Goal: Task Accomplishment & Management: Use online tool/utility

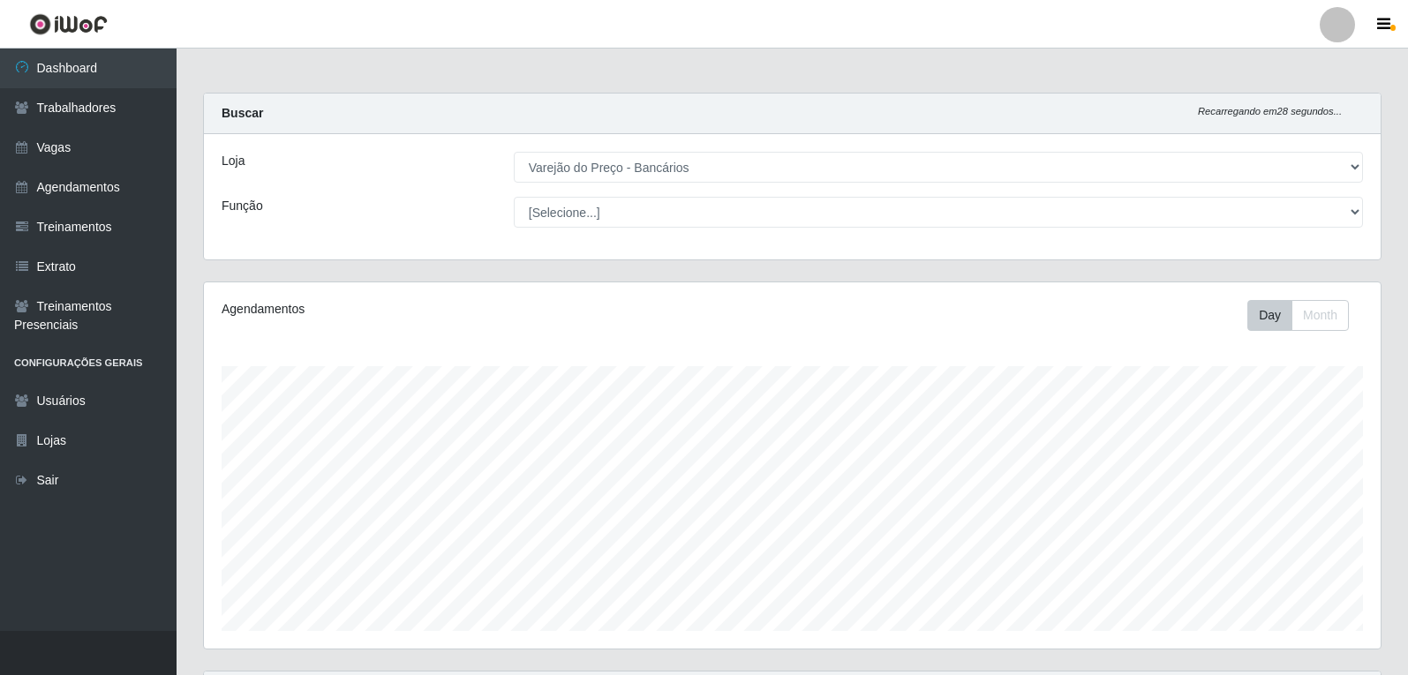
select select "157"
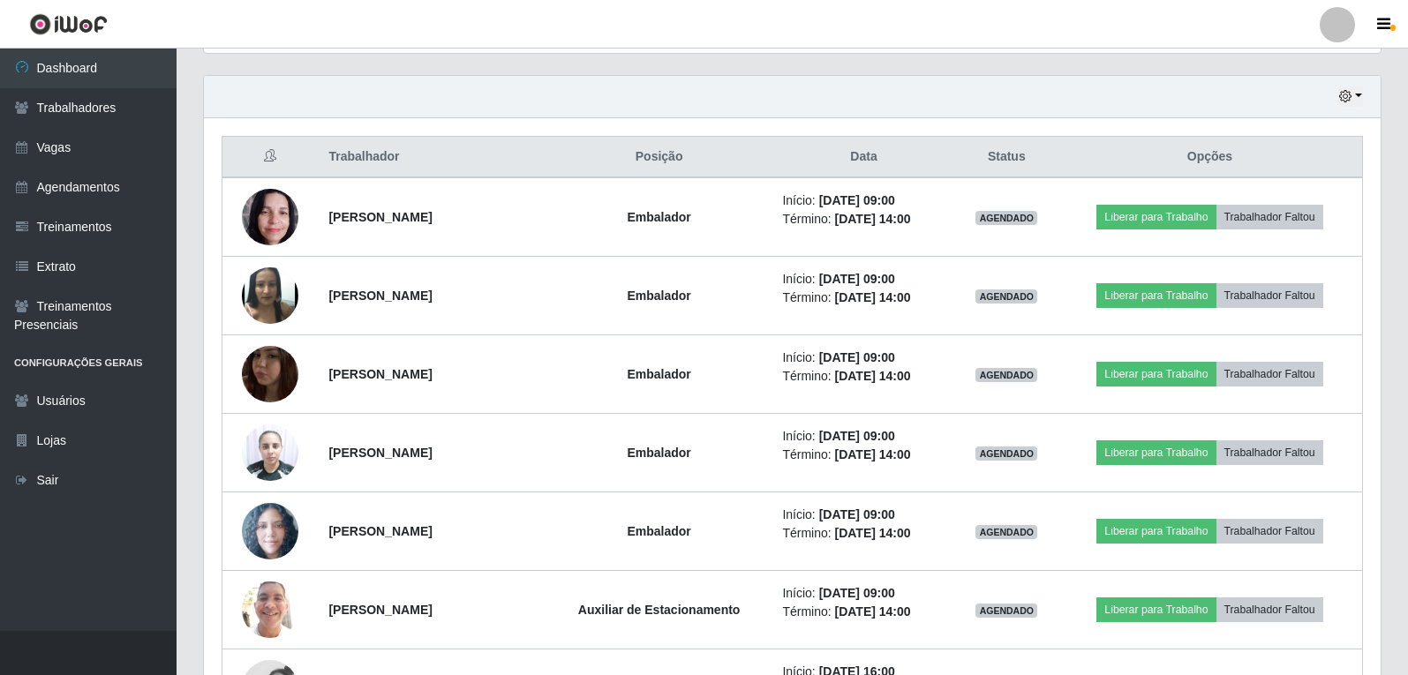
scroll to position [366, 1177]
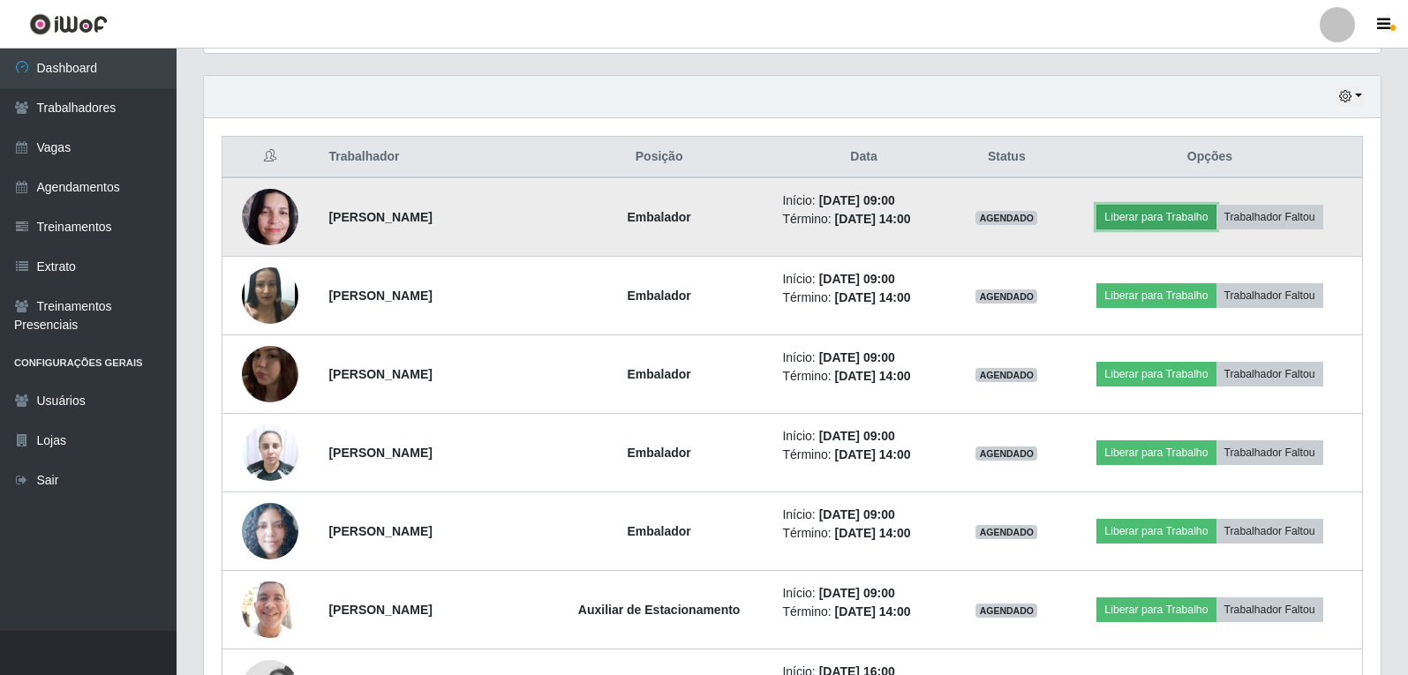
click at [1193, 214] on button "Liberar para Trabalho" at bounding box center [1156, 217] width 119 height 25
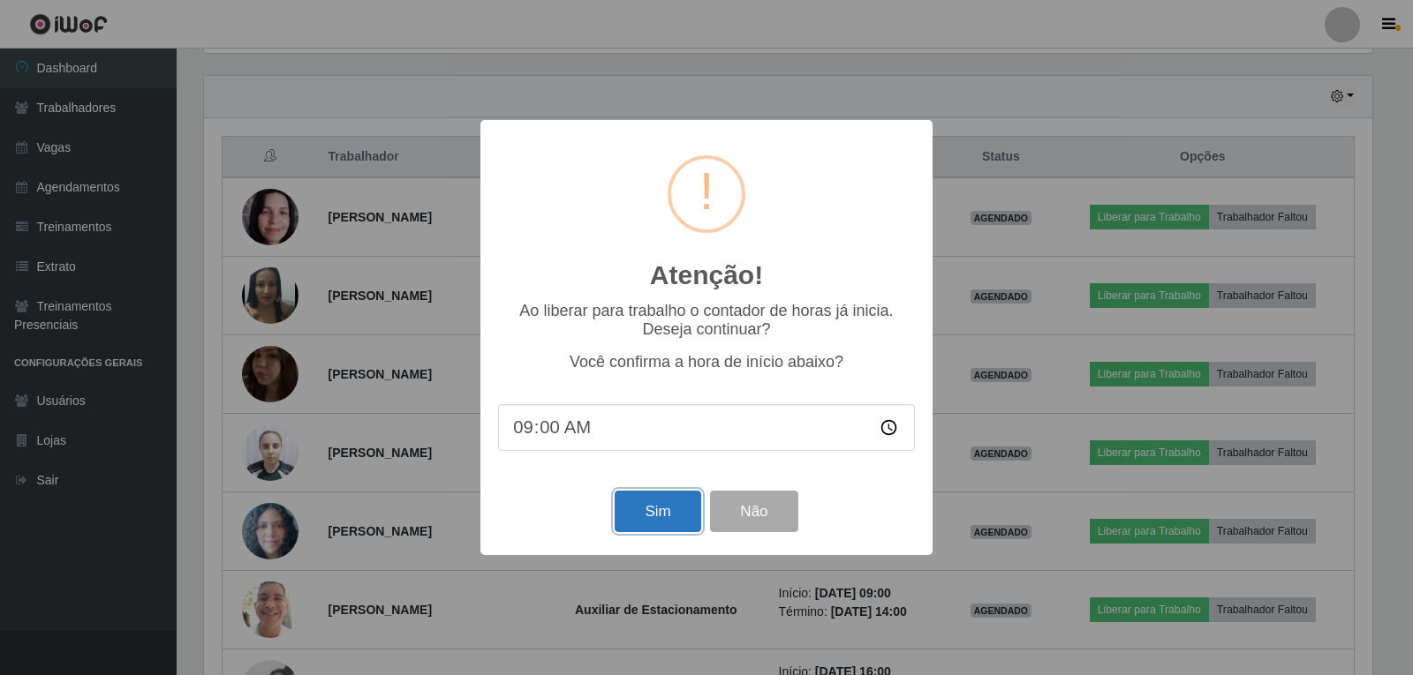
click at [675, 517] on button "Sim" at bounding box center [657, 511] width 86 height 41
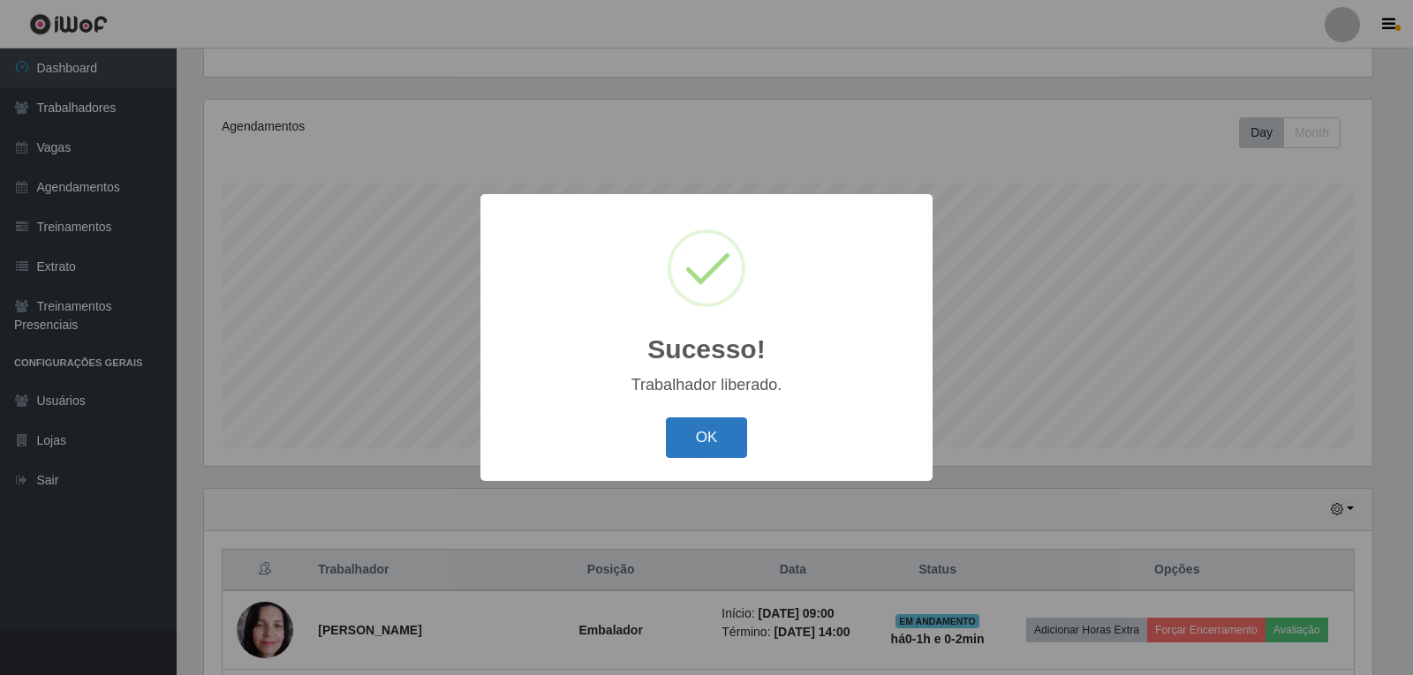
click at [717, 443] on button "OK" at bounding box center [707, 438] width 82 height 41
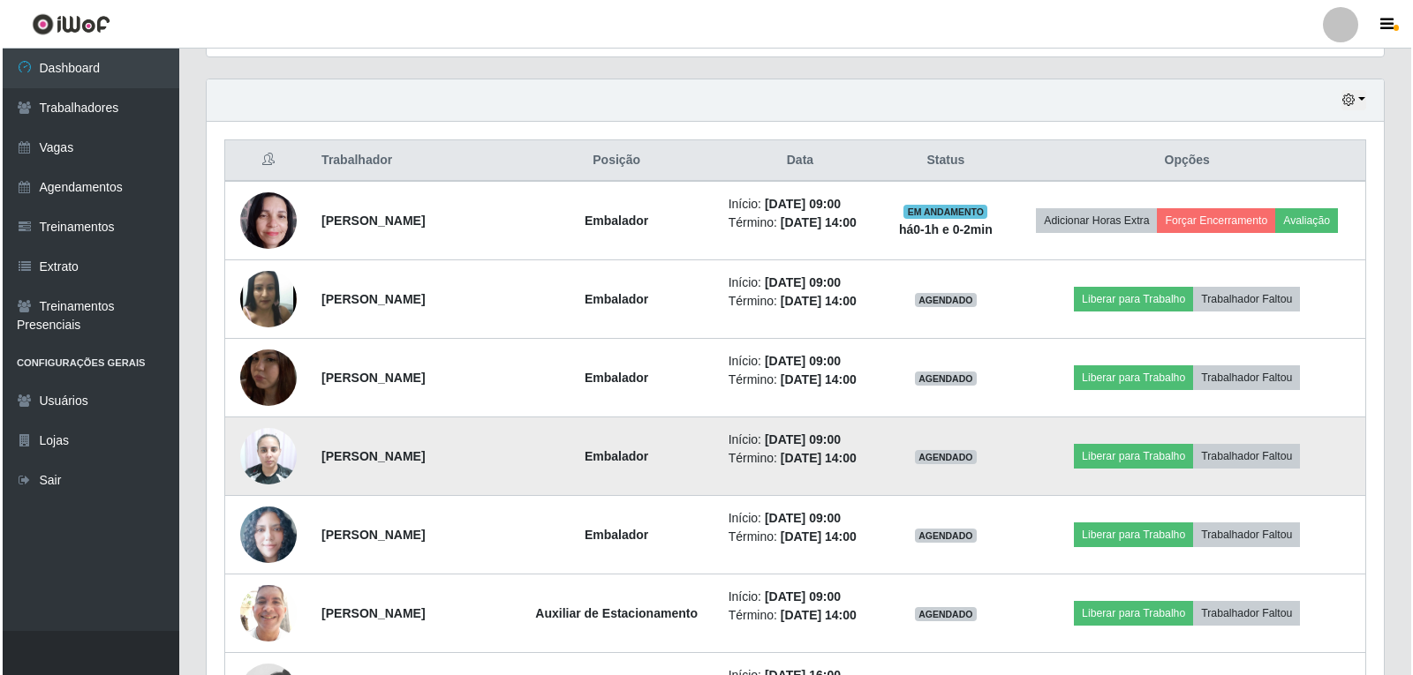
scroll to position [624, 0]
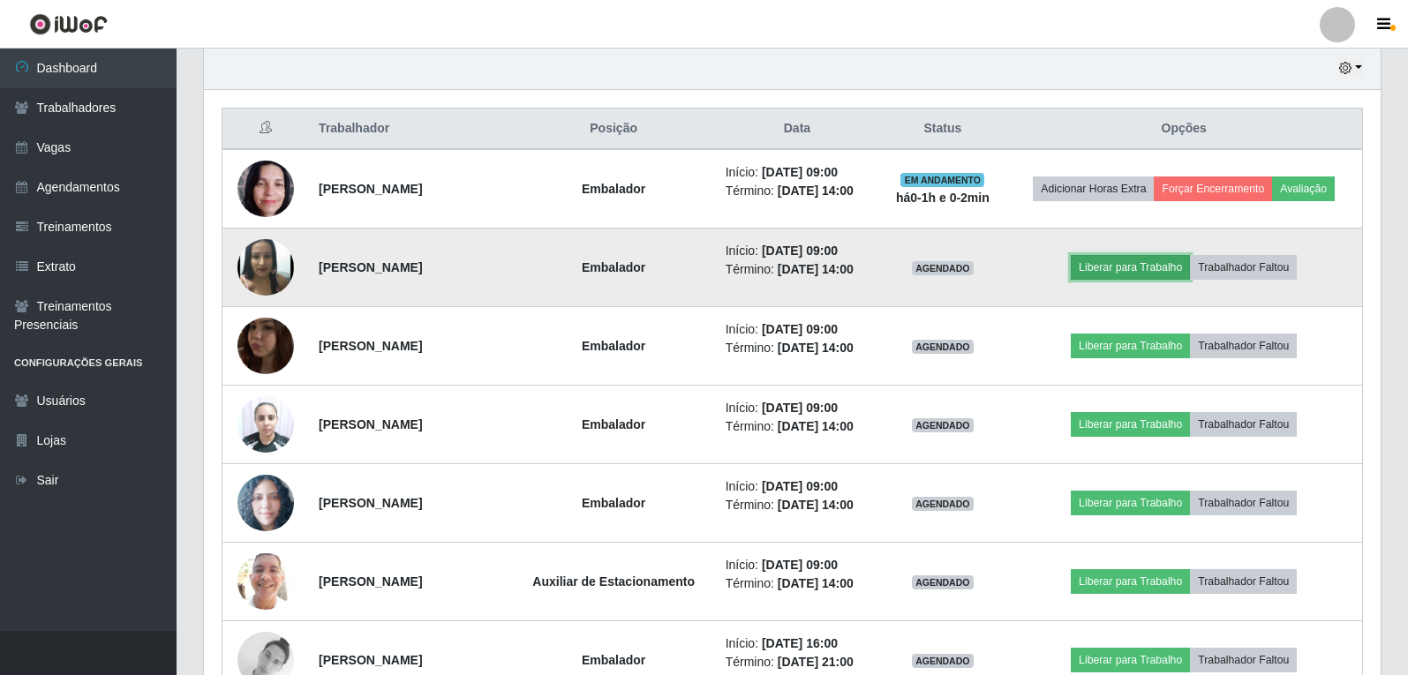
click at [1146, 260] on button "Liberar para Trabalho" at bounding box center [1130, 267] width 119 height 25
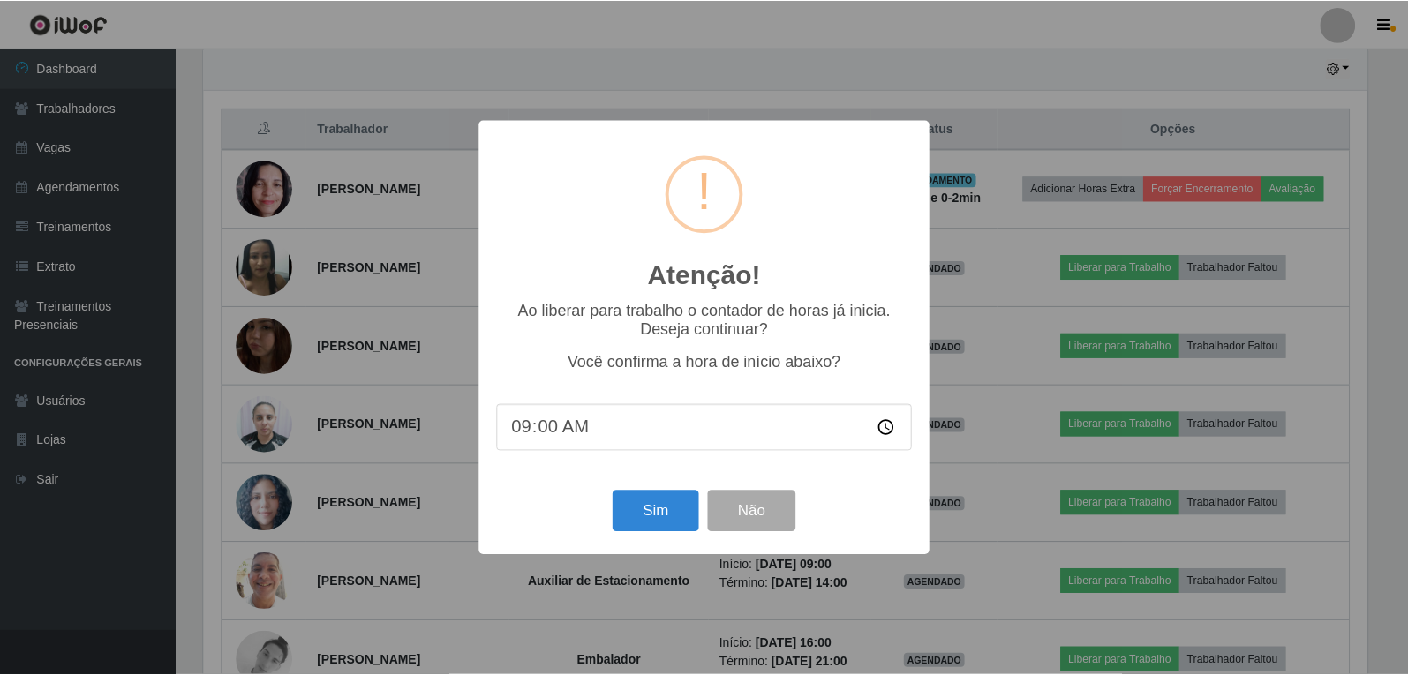
scroll to position [366, 1168]
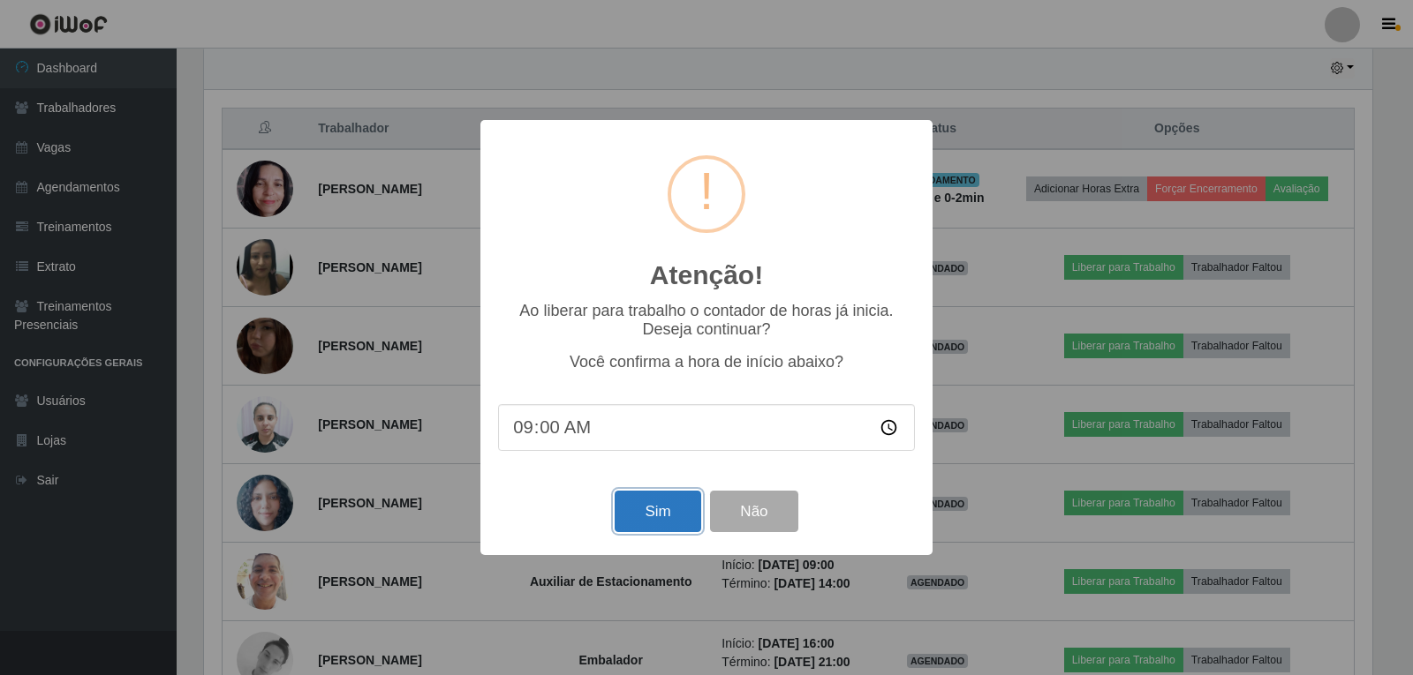
click at [647, 525] on button "Sim" at bounding box center [657, 511] width 86 height 41
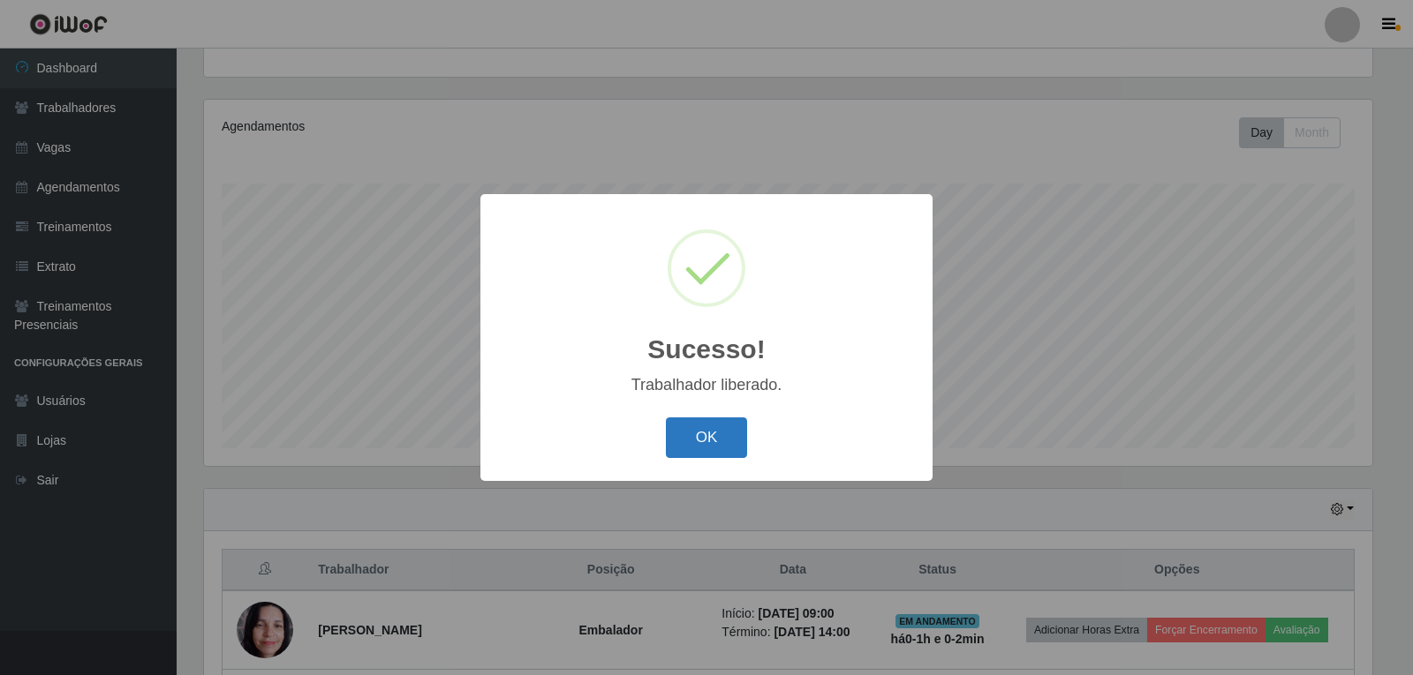
click at [720, 425] on button "OK" at bounding box center [707, 438] width 82 height 41
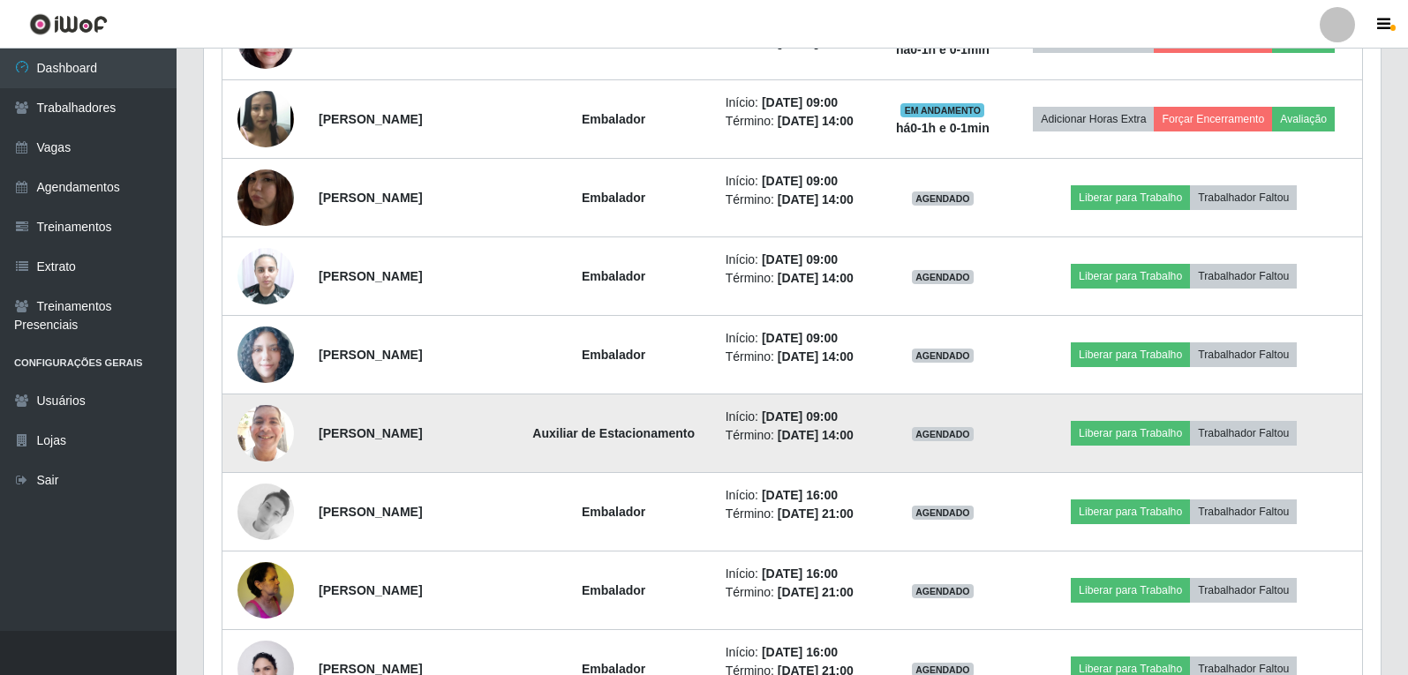
scroll to position [801, 0]
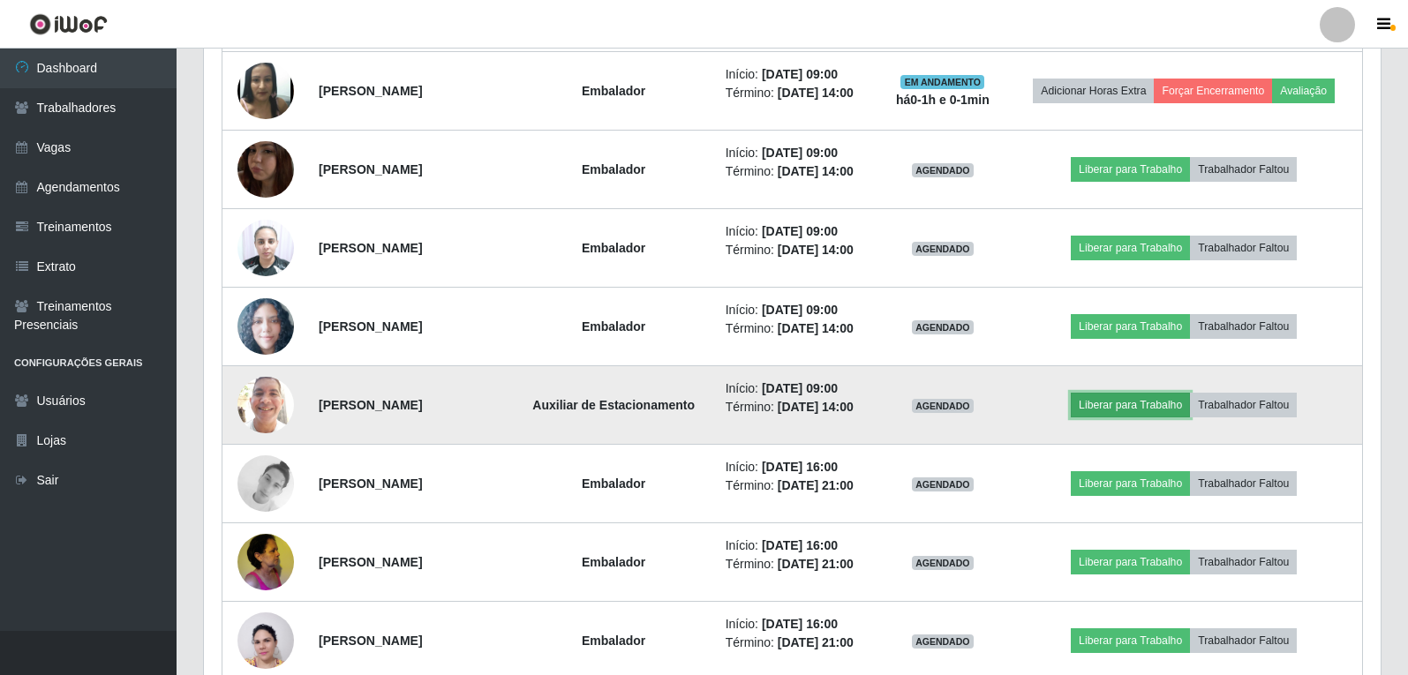
click at [1104, 403] on button "Liberar para Trabalho" at bounding box center [1130, 405] width 119 height 25
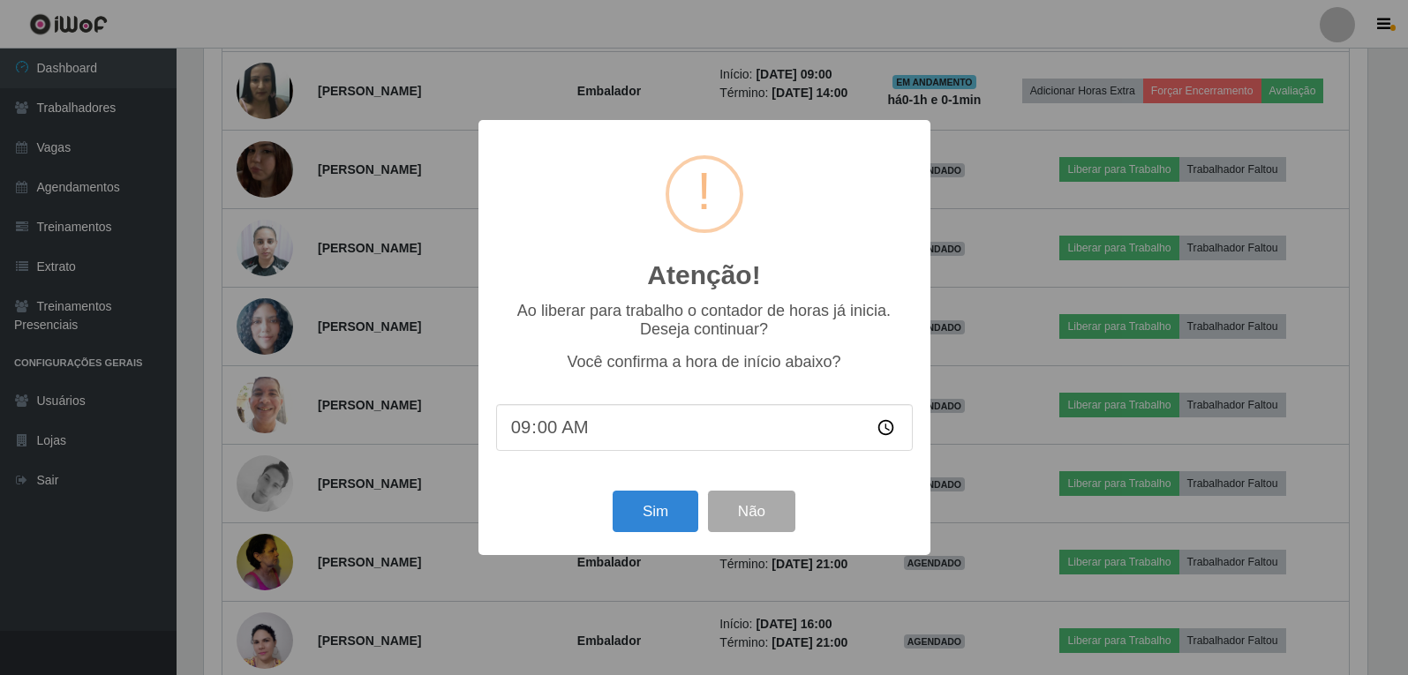
scroll to position [366, 1168]
click at [637, 516] on button "Sim" at bounding box center [657, 511] width 86 height 41
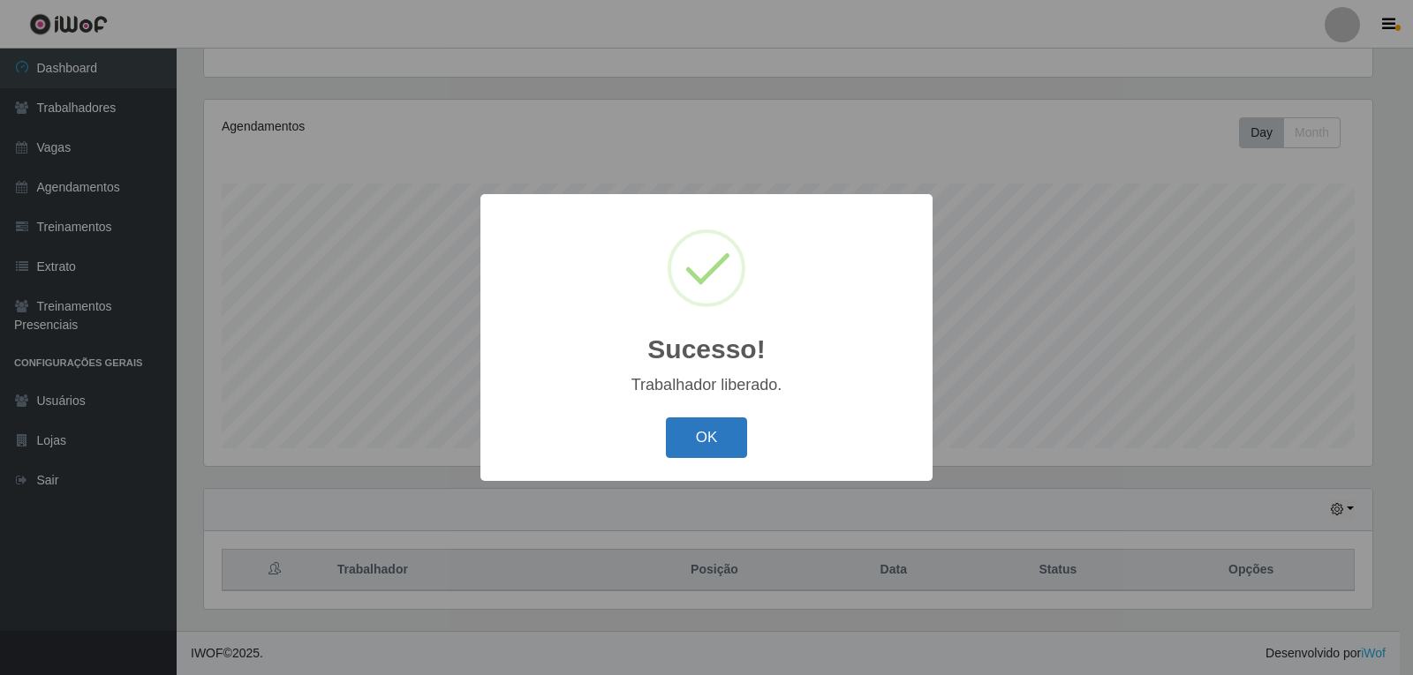
click at [725, 430] on button "OK" at bounding box center [707, 438] width 82 height 41
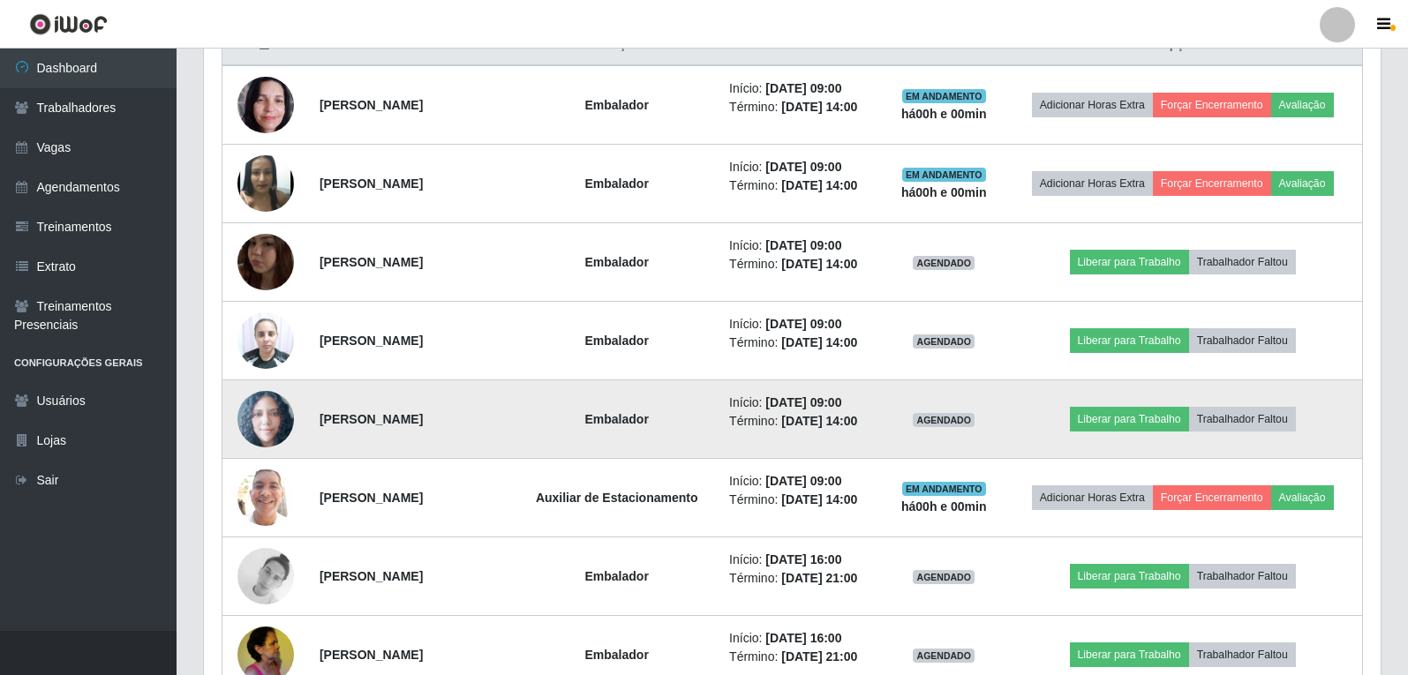
scroll to position [712, 0]
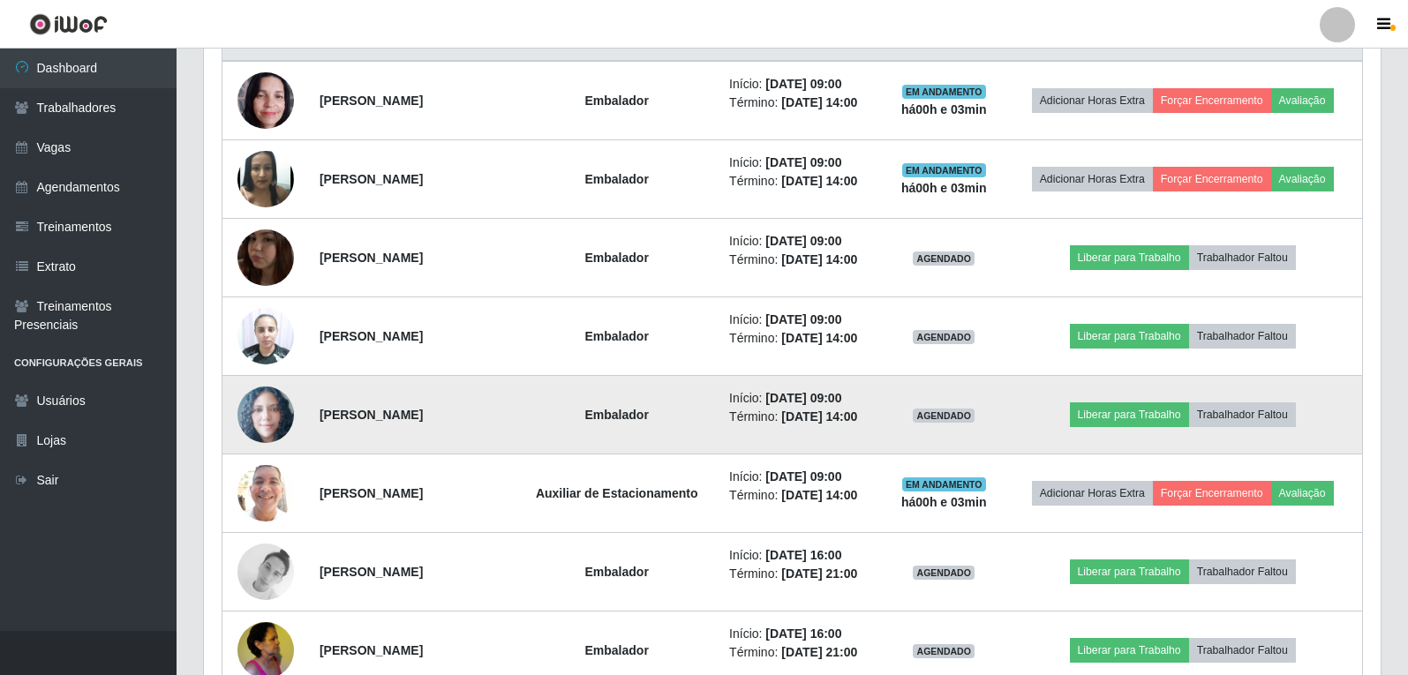
click at [264, 421] on img at bounding box center [265, 415] width 57 height 57
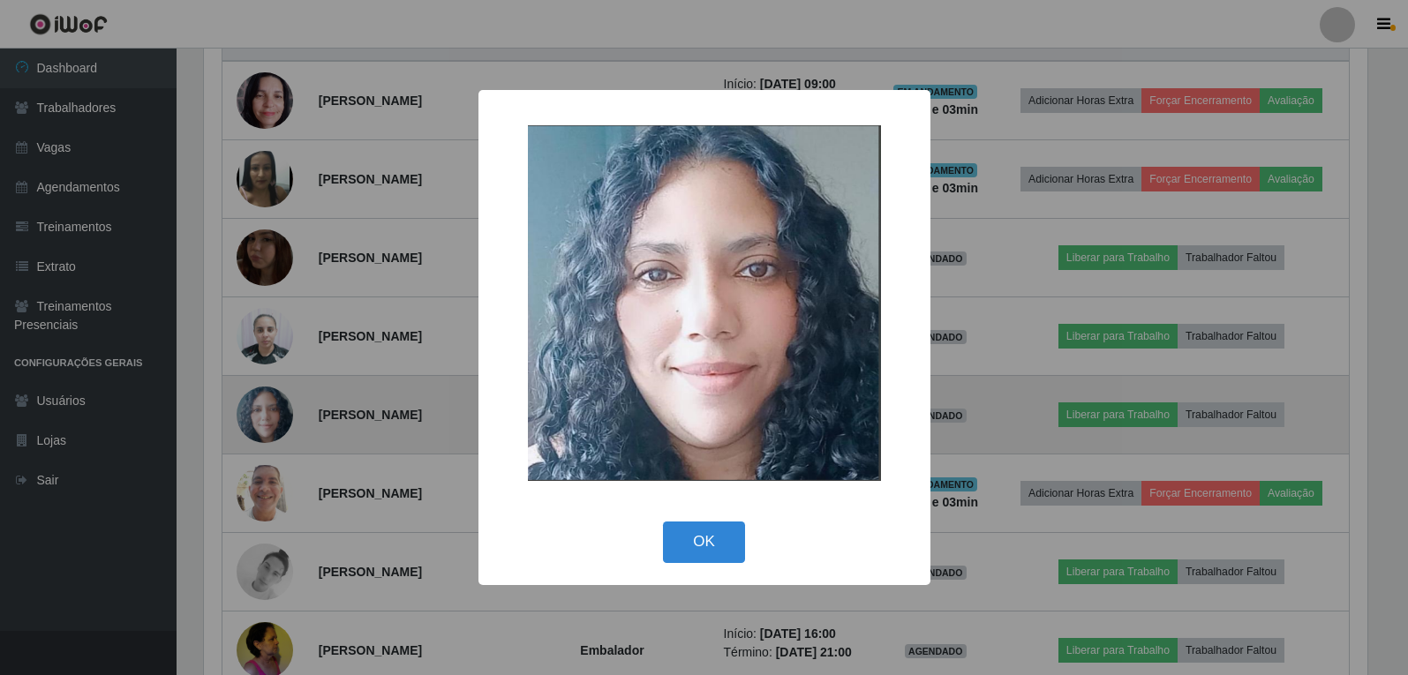
scroll to position [366, 1168]
click at [264, 421] on div "× OK Cancel" at bounding box center [706, 337] width 1413 height 675
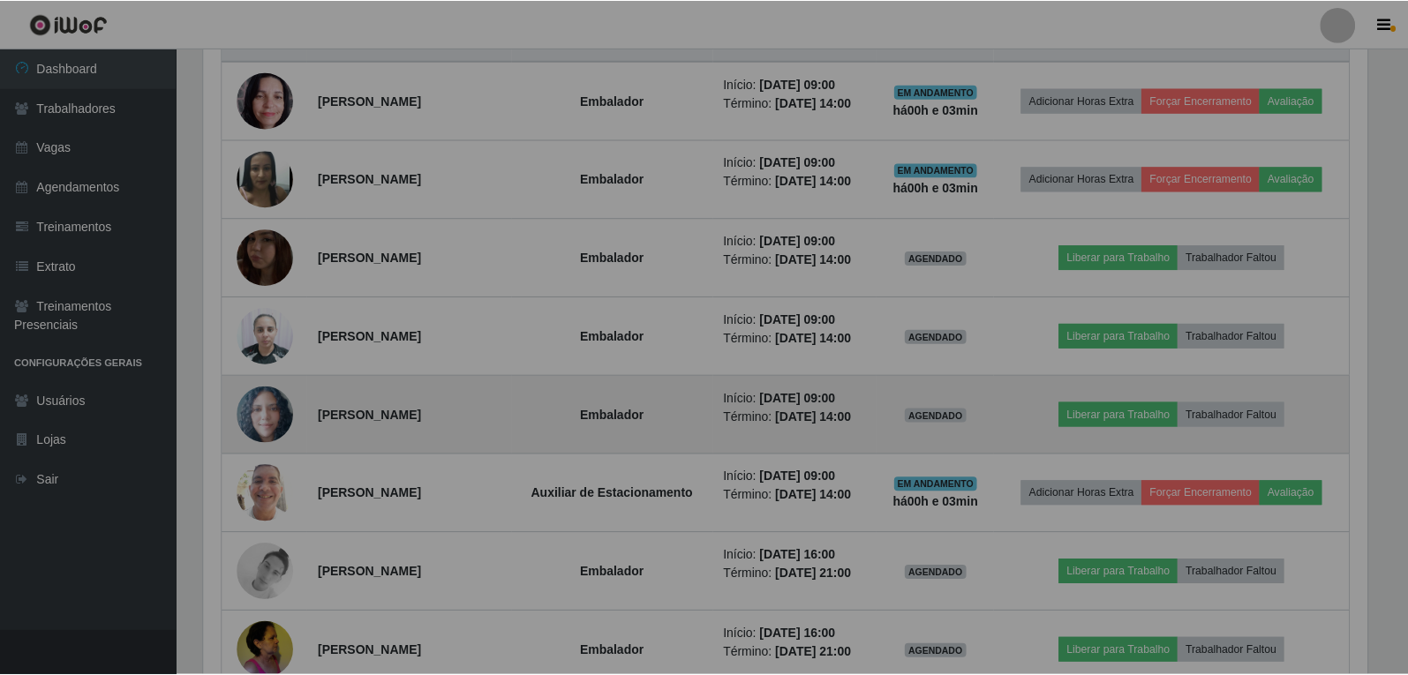
scroll to position [366, 1177]
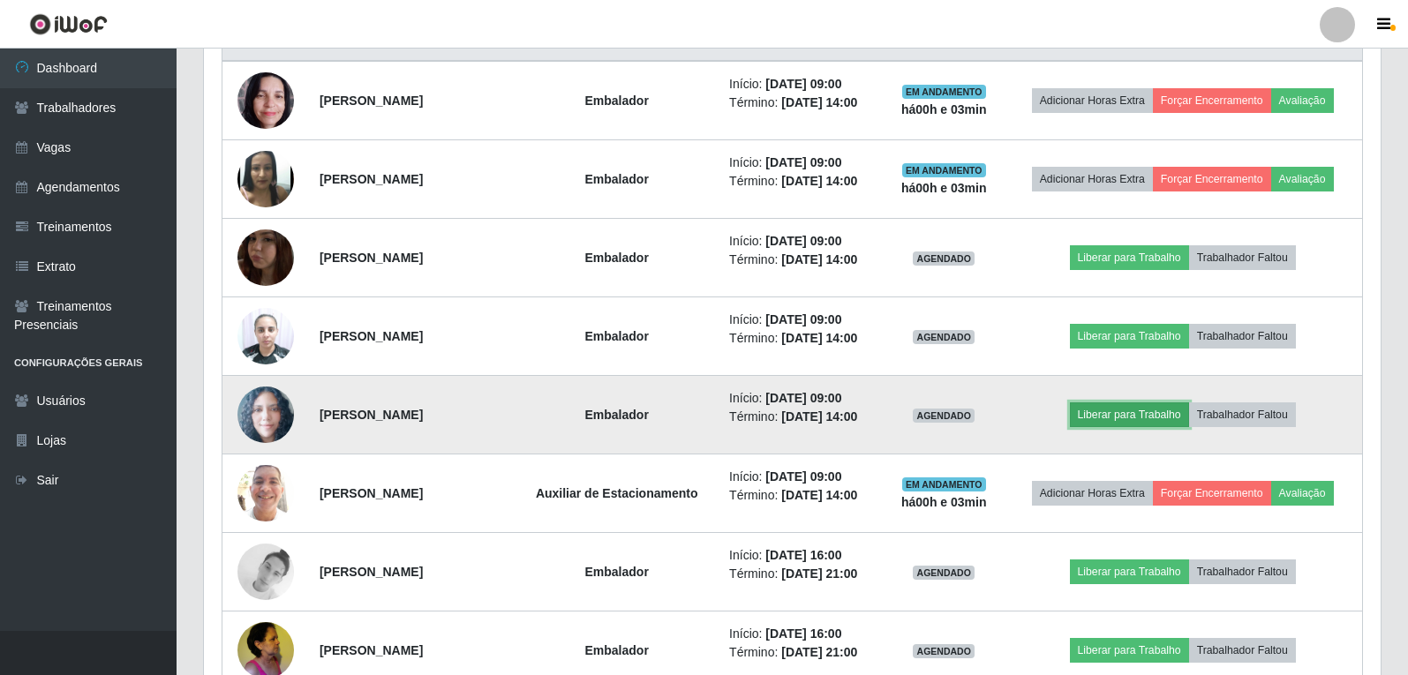
click at [1121, 414] on button "Liberar para Trabalho" at bounding box center [1129, 415] width 119 height 25
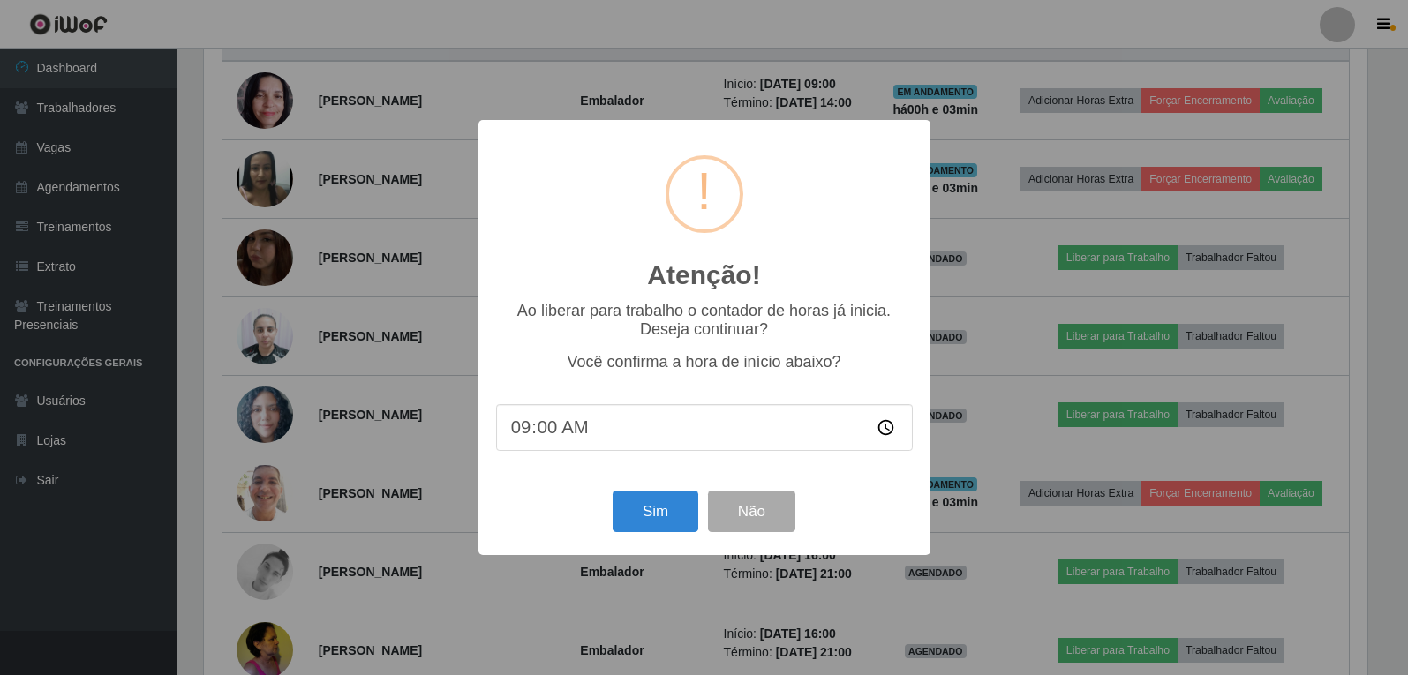
scroll to position [366, 1168]
click at [647, 510] on button "Sim" at bounding box center [657, 511] width 86 height 41
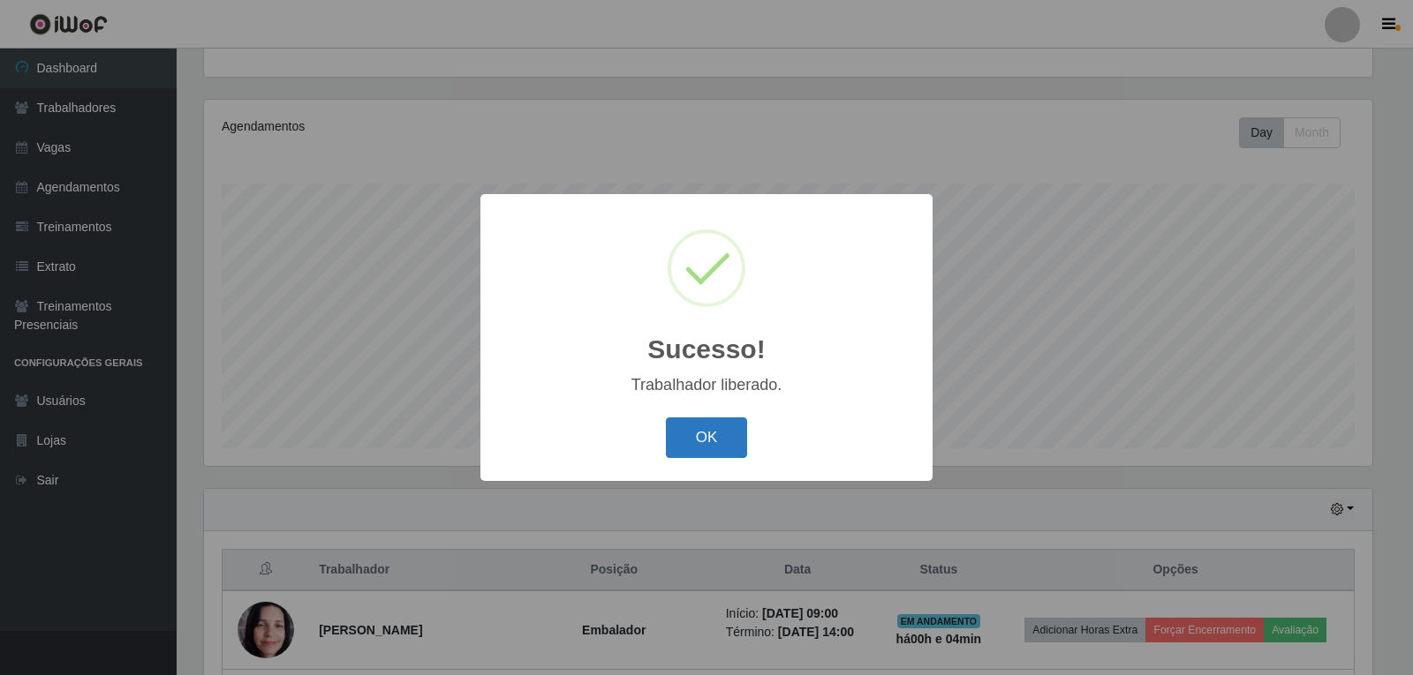
click at [714, 432] on button "OK" at bounding box center [707, 438] width 82 height 41
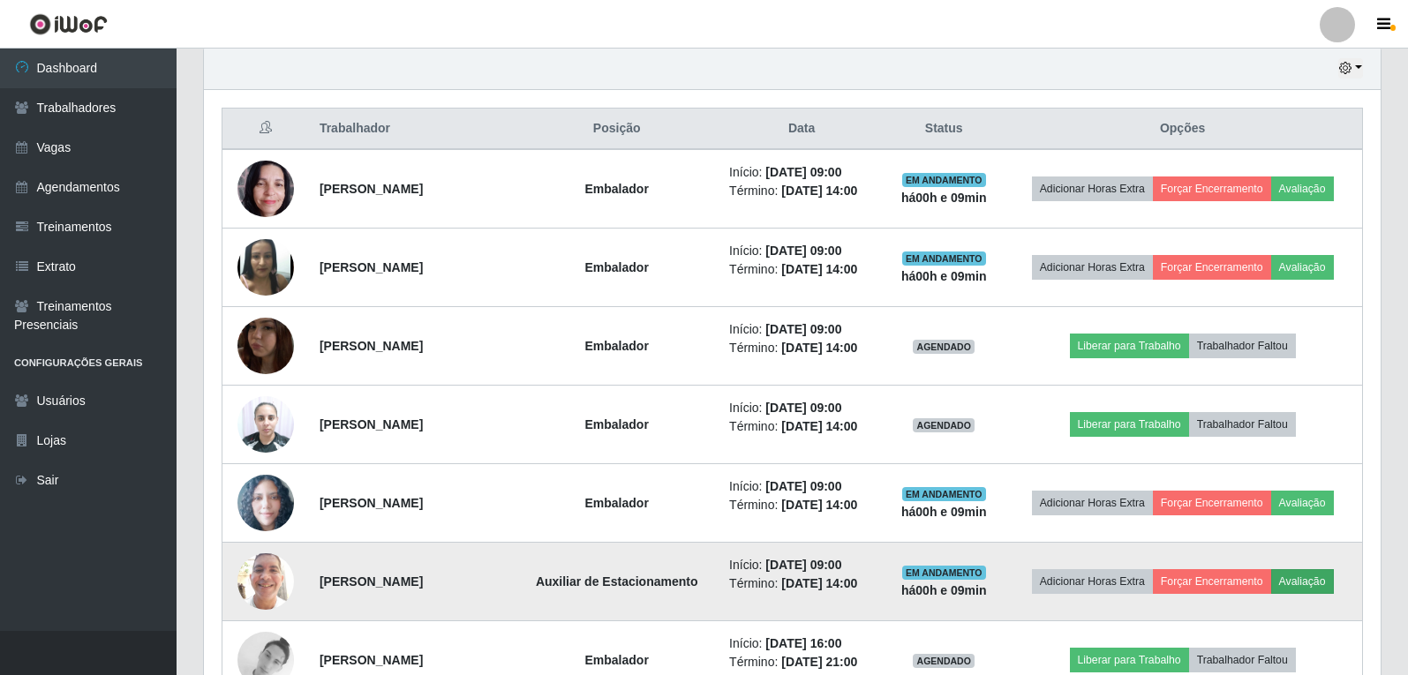
scroll to position [712, 0]
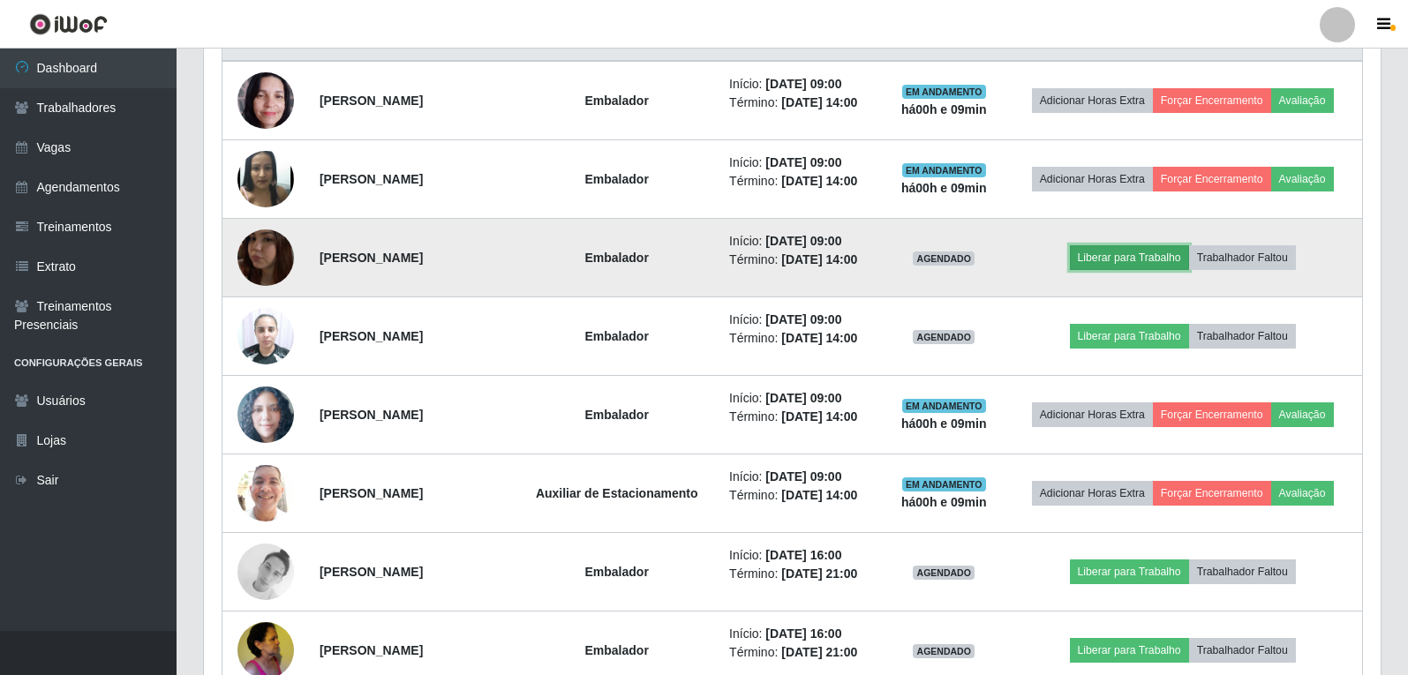
click at [1165, 253] on button "Liberar para Trabalho" at bounding box center [1129, 257] width 119 height 25
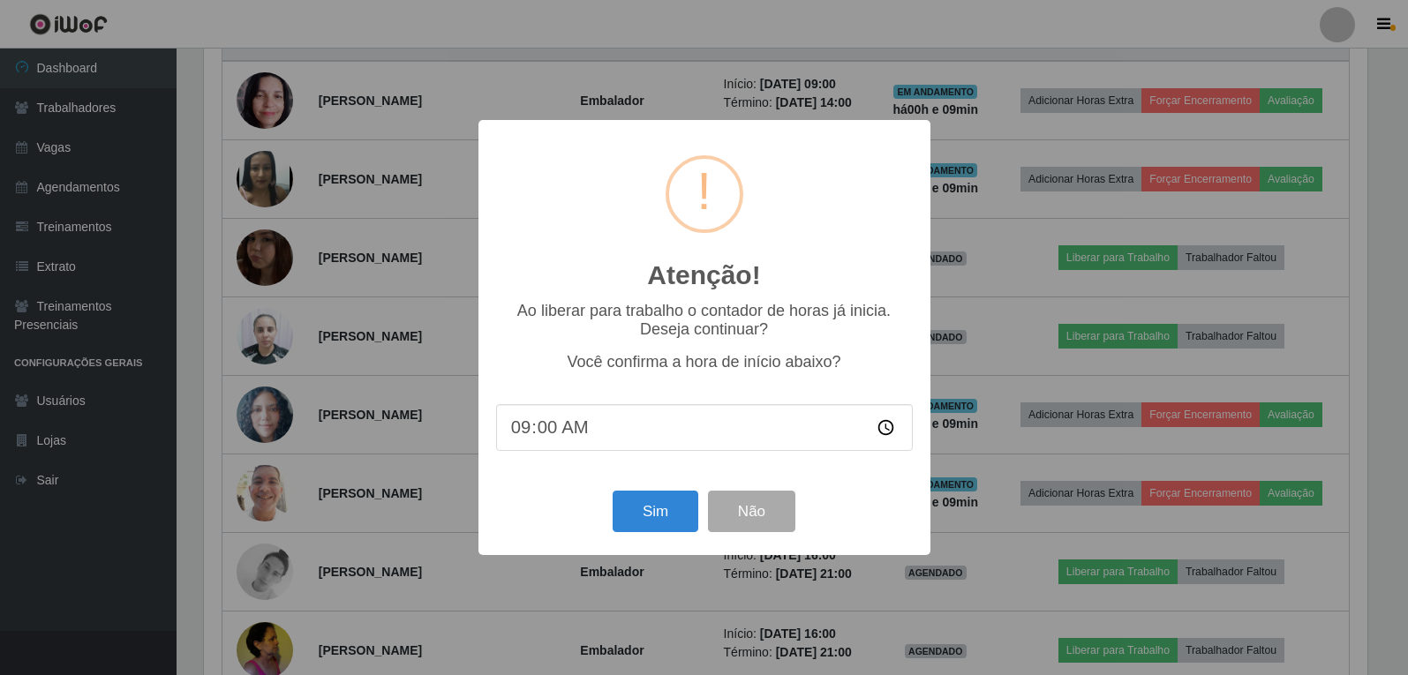
scroll to position [366, 1168]
click at [675, 513] on button "Sim" at bounding box center [657, 511] width 86 height 41
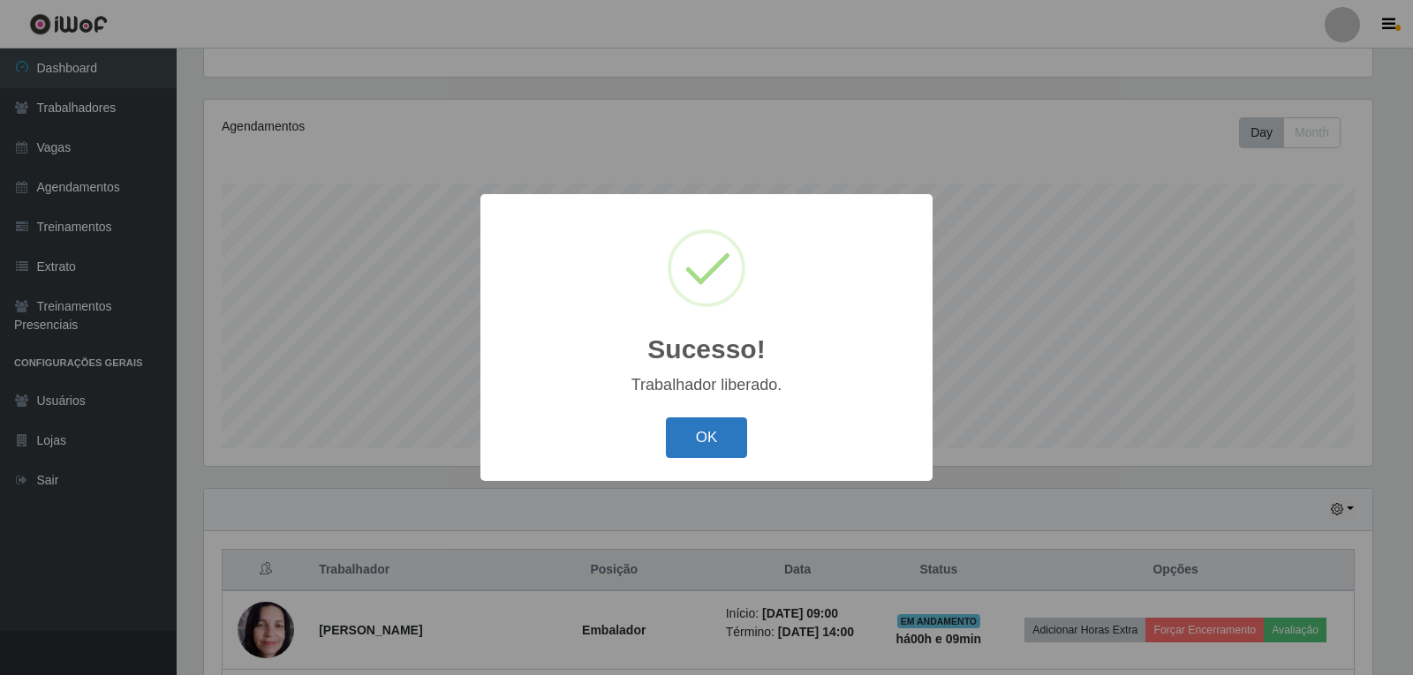
click at [716, 430] on button "OK" at bounding box center [707, 438] width 82 height 41
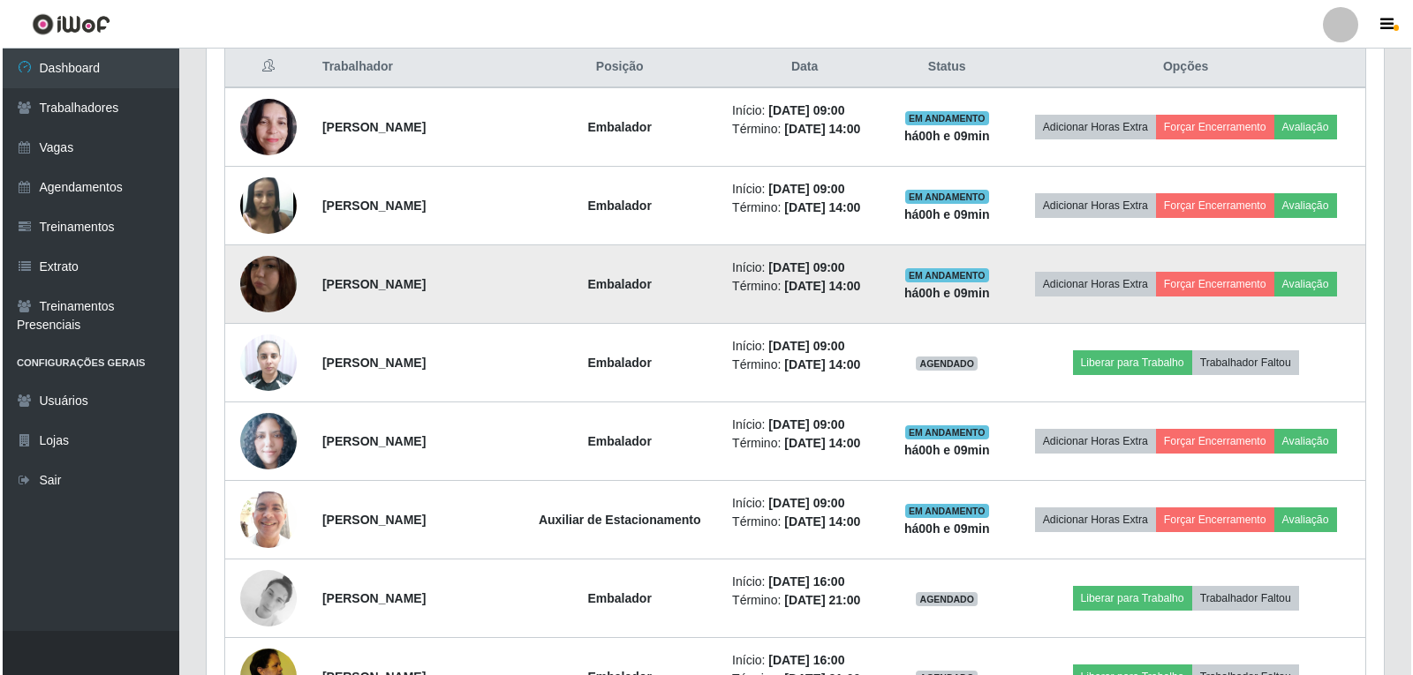
scroll to position [712, 0]
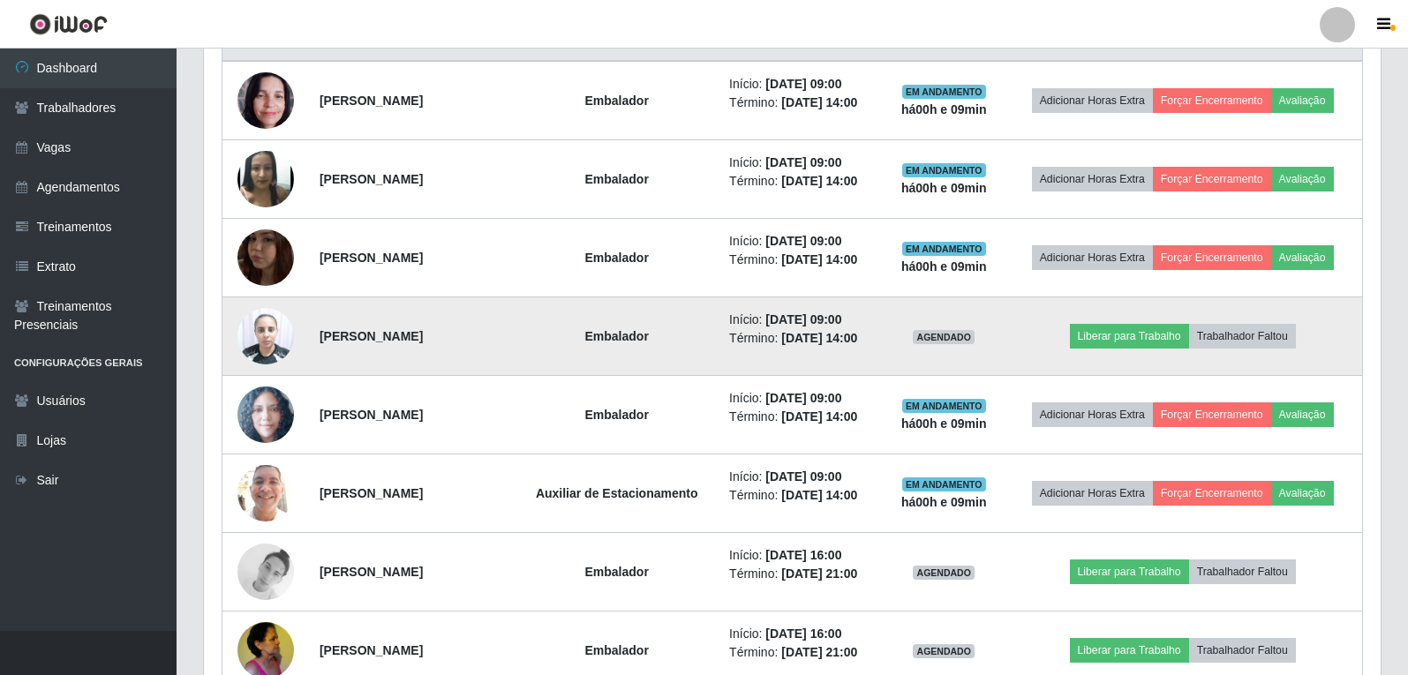
click at [263, 340] on img at bounding box center [265, 335] width 57 height 75
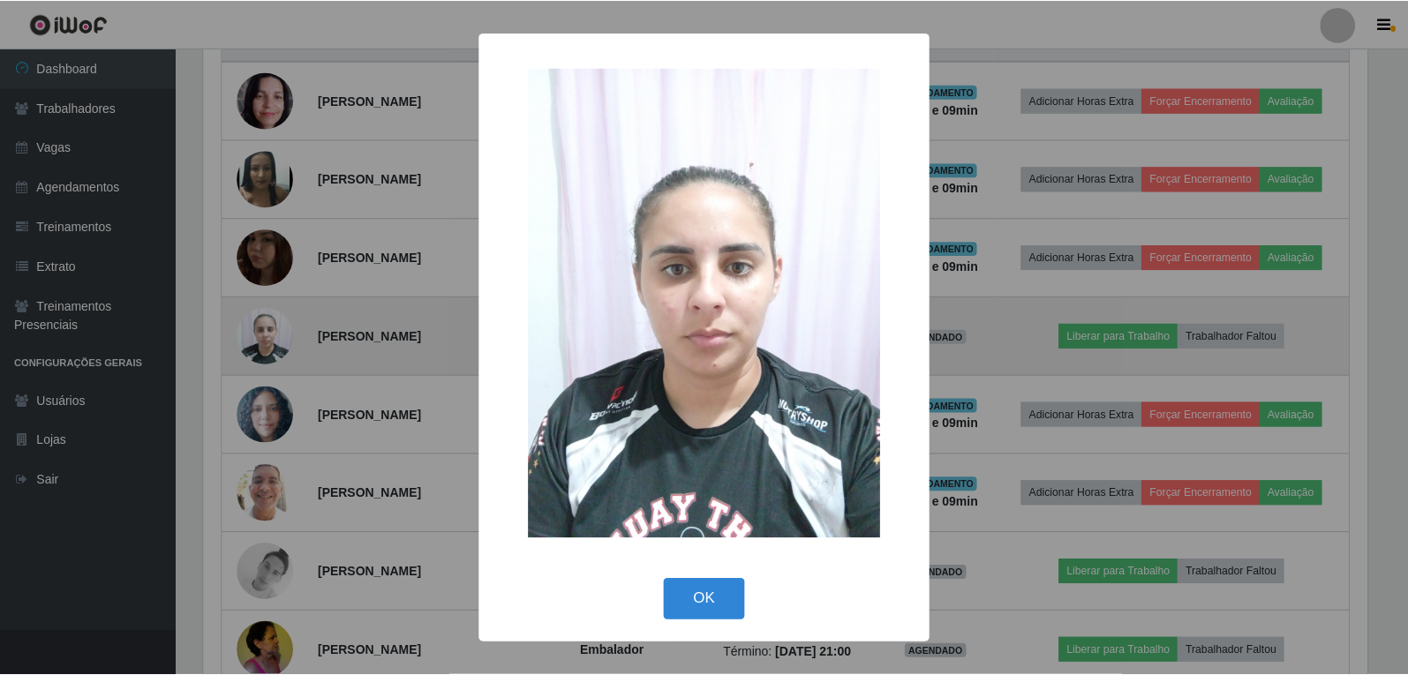
scroll to position [366, 1168]
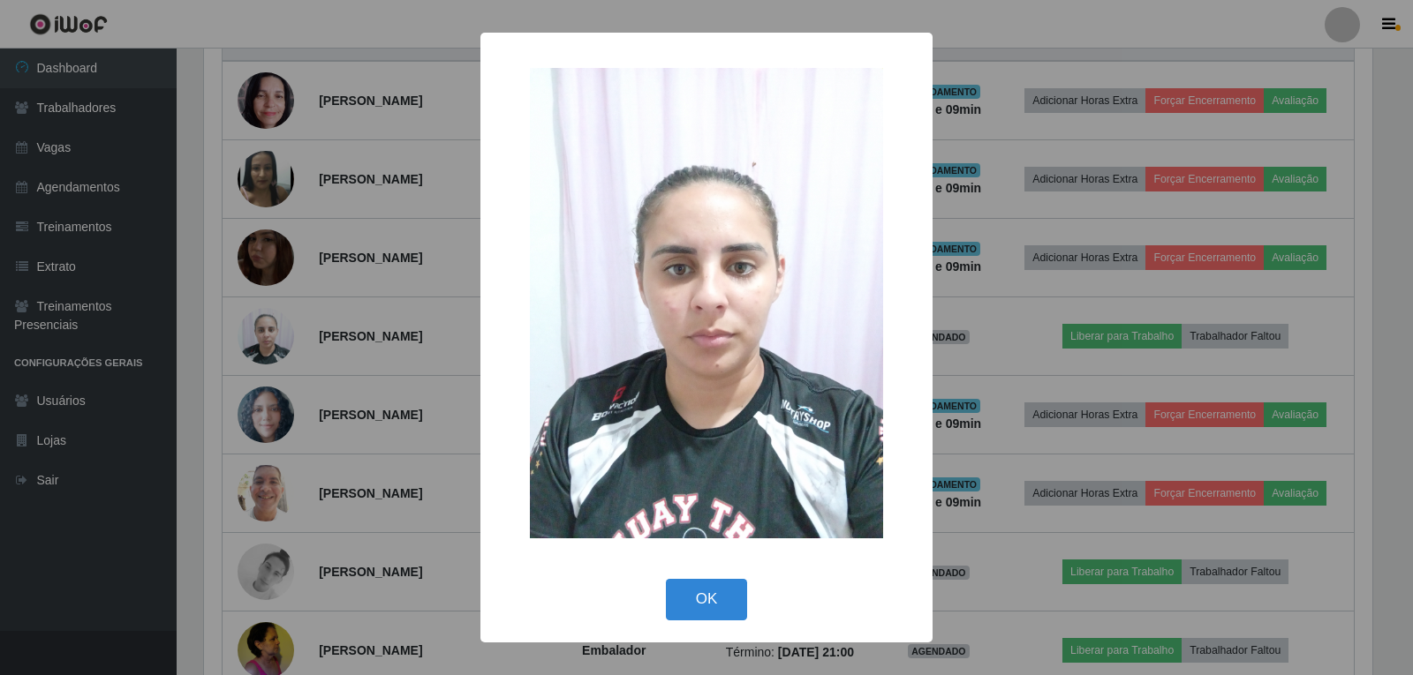
click at [265, 336] on div "× OK Cancel" at bounding box center [706, 337] width 1413 height 675
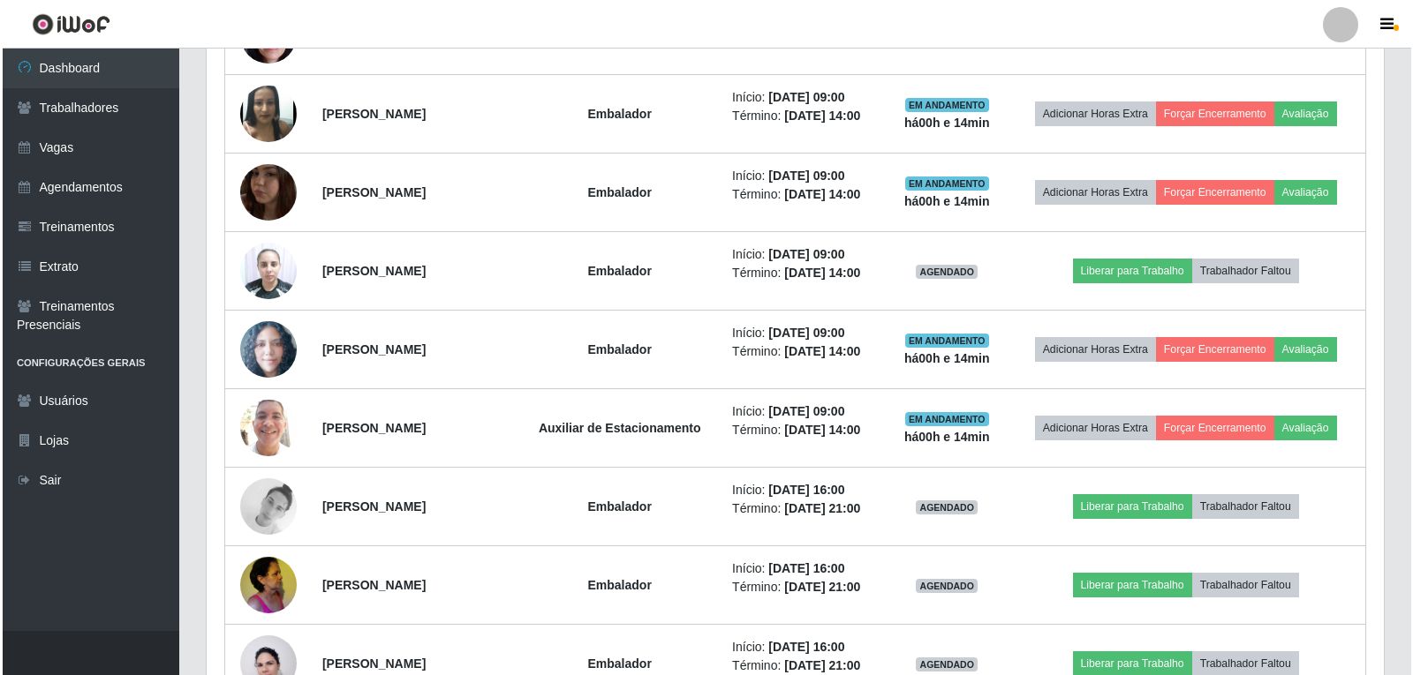
scroll to position [801, 0]
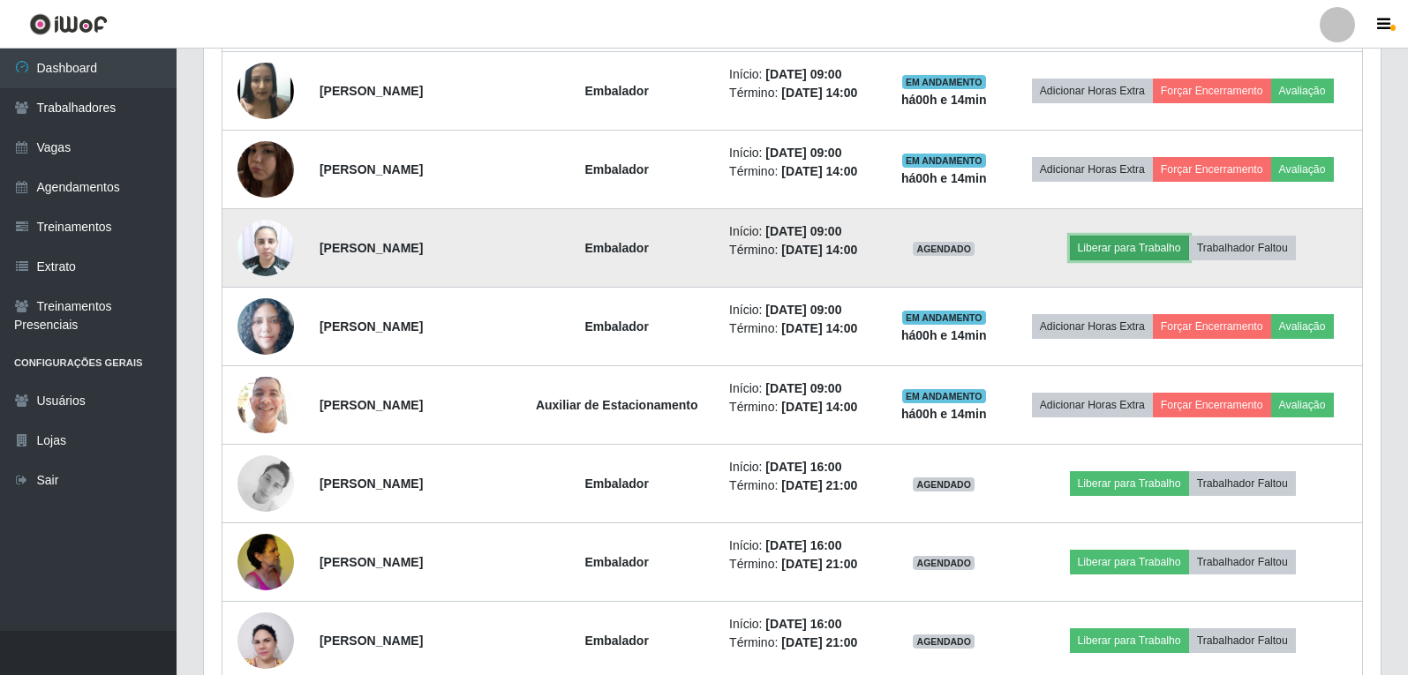
click at [1142, 248] on button "Liberar para Trabalho" at bounding box center [1129, 248] width 119 height 25
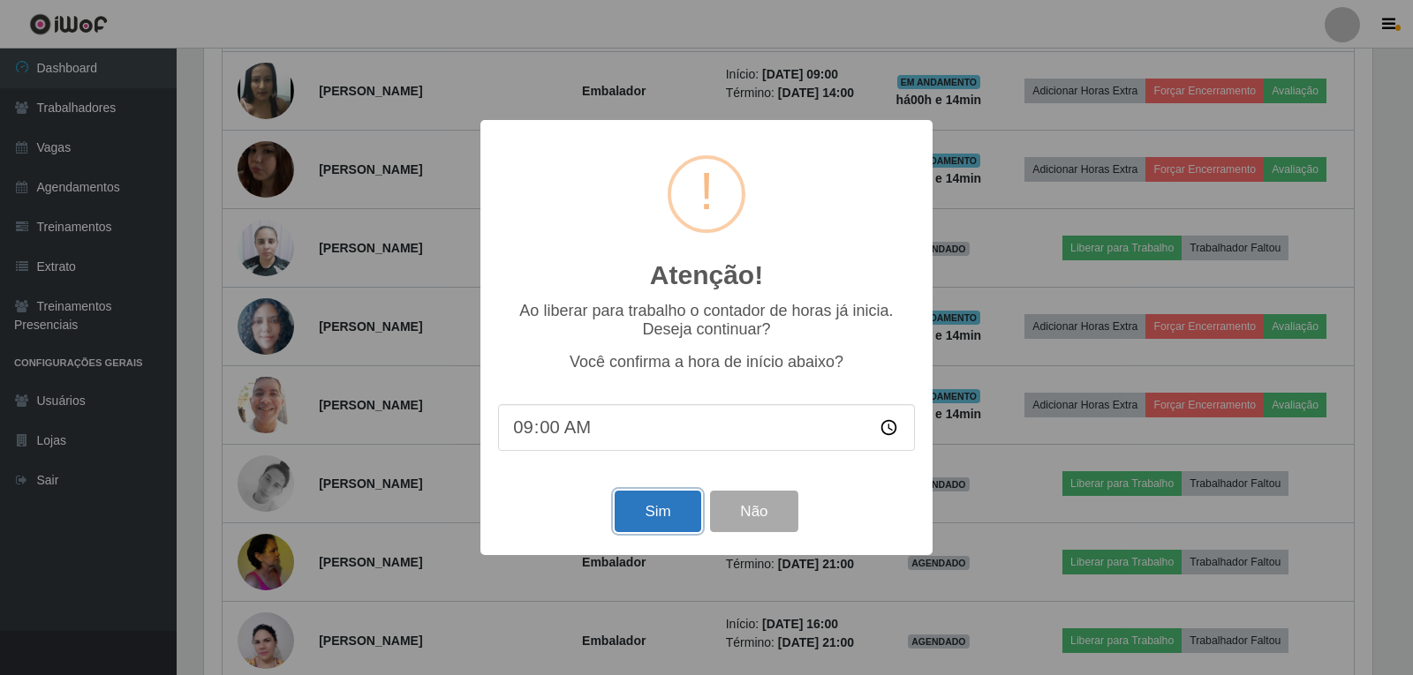
click at [670, 510] on button "Sim" at bounding box center [657, 511] width 86 height 41
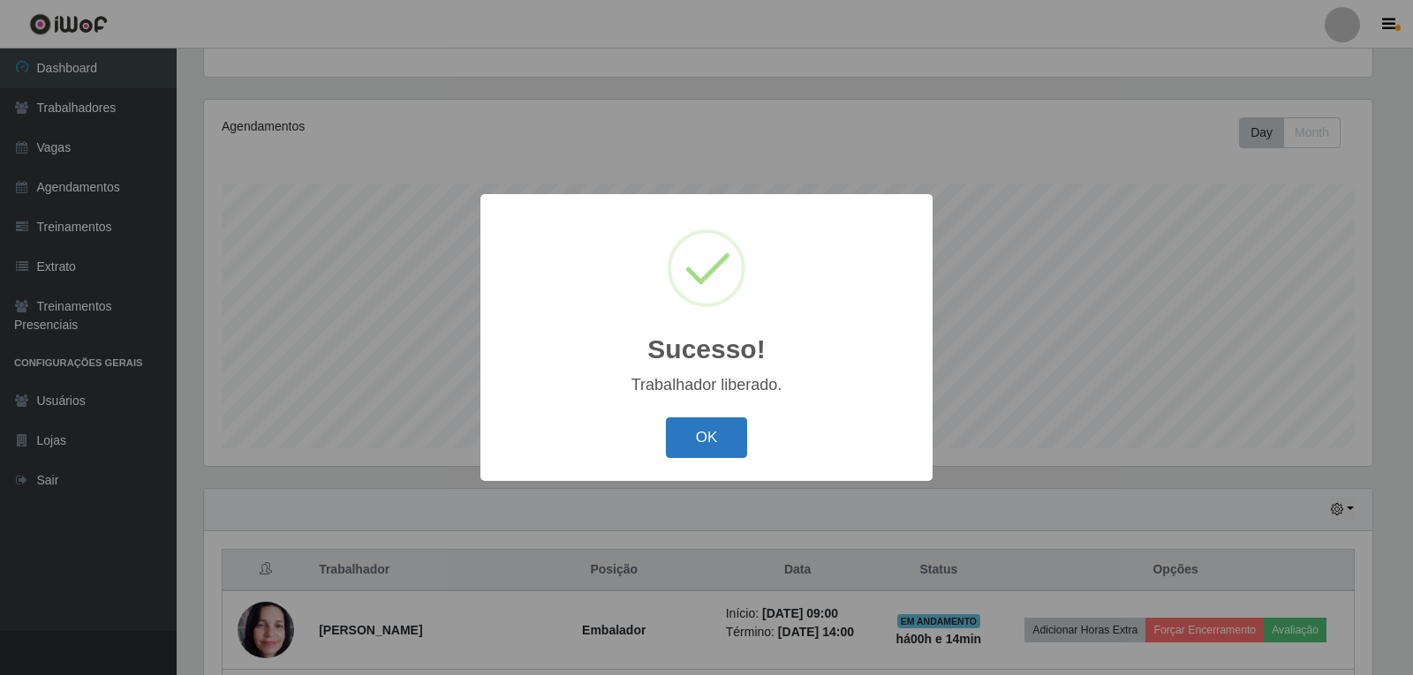
click at [700, 457] on button "OK" at bounding box center [707, 438] width 82 height 41
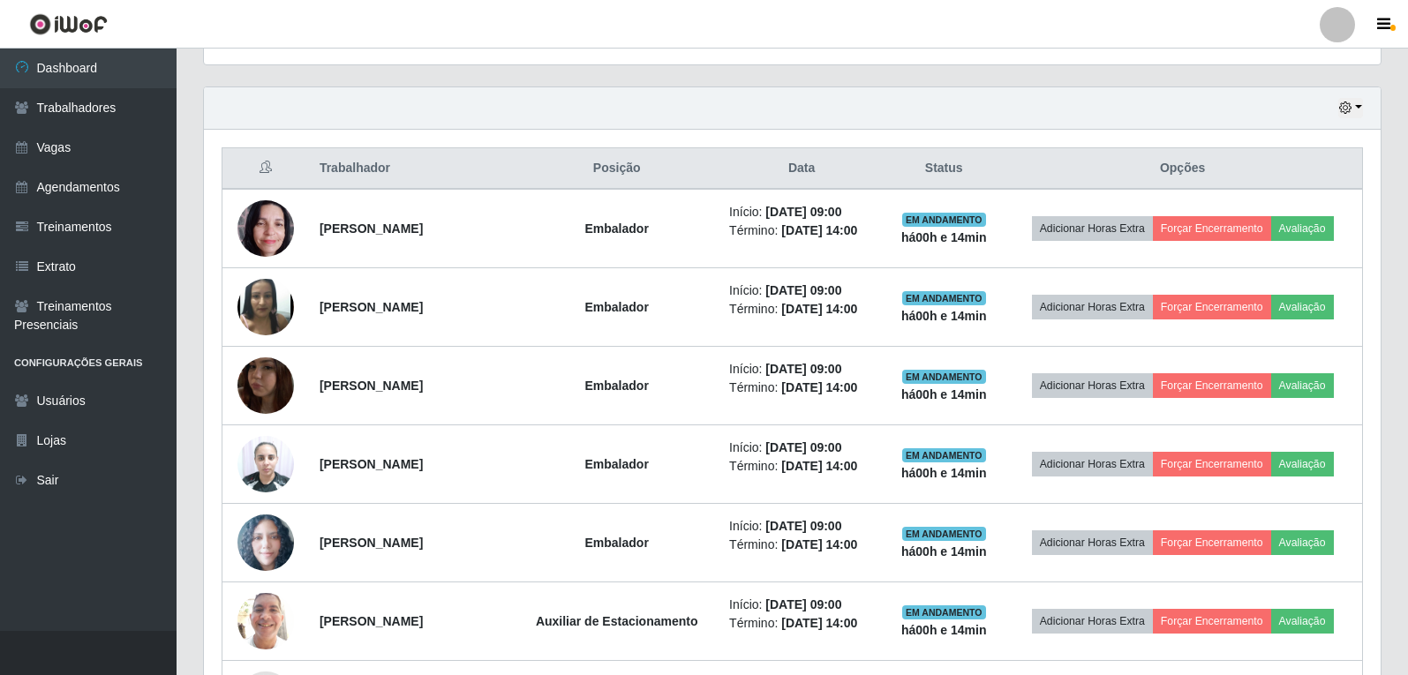
scroll to position [536, 0]
